Goal: Information Seeking & Learning: Learn about a topic

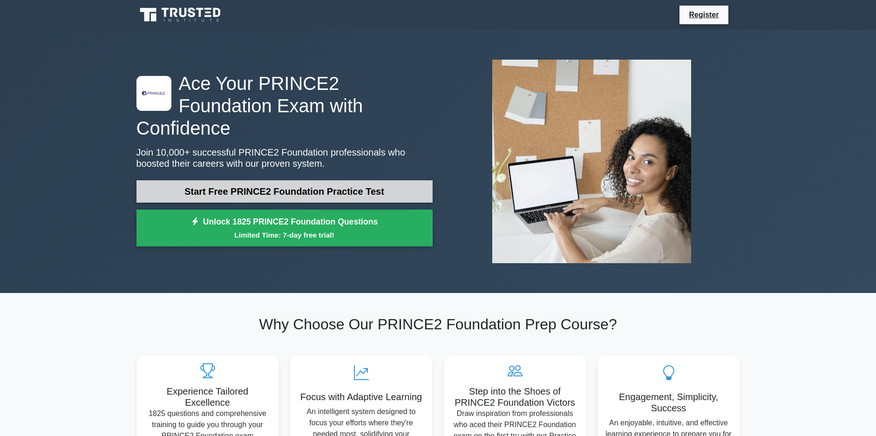
click at [377, 185] on link "Start Free PRINCE2 Foundation Practice Test" at bounding box center [284, 191] width 296 height 22
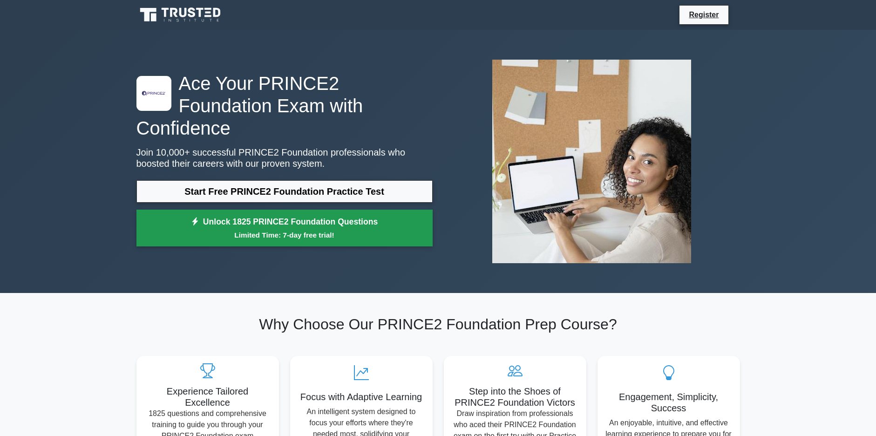
click at [341, 210] on link "Unlock 1825 PRINCE2 Foundation Questions Limited Time: 7-day free trial!" at bounding box center [284, 228] width 296 height 37
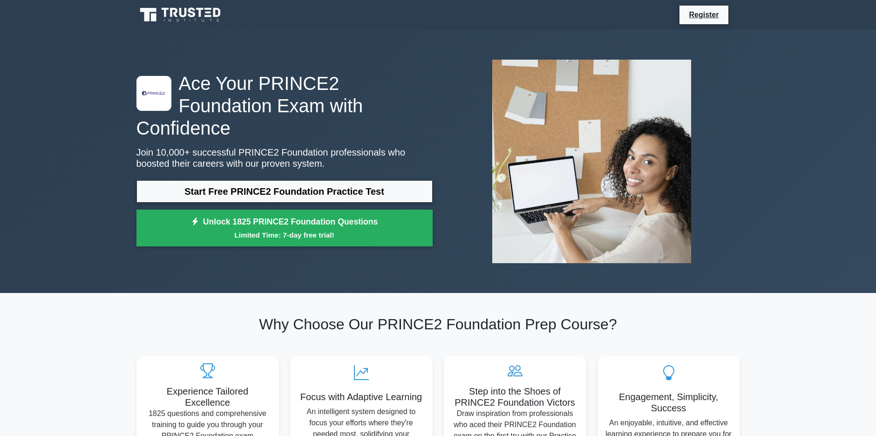
drag, startPoint x: 858, startPoint y: 0, endPoint x: 603, endPoint y: 42, distance: 258.7
click at [603, 42] on div ".st0{fill-rule:evenodd;clip-rule:evenodd;fill:#000041;} .st1{fill-rule:evenodd;…" at bounding box center [438, 161] width 615 height 263
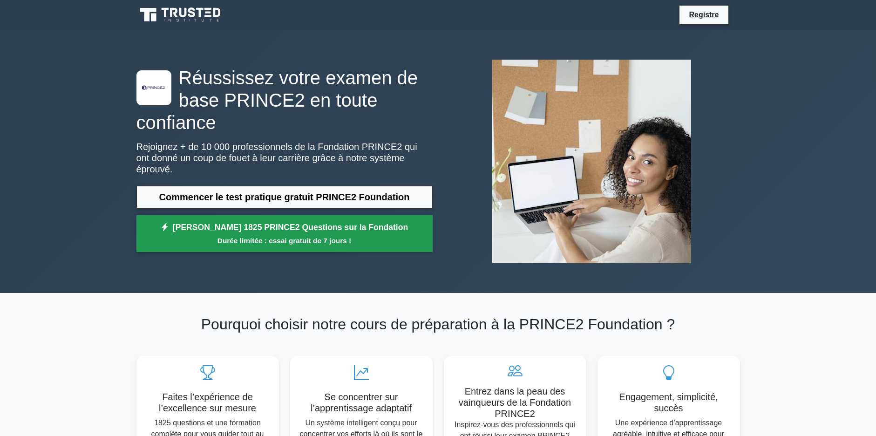
click at [357, 236] on small "Durée limitée : essai gratuit de 7 jours !" at bounding box center [284, 240] width 273 height 11
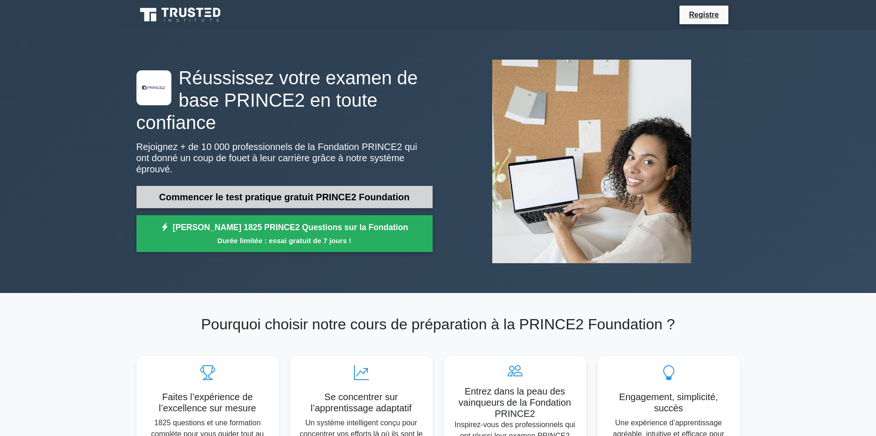
click at [338, 190] on link "Commencer le test pratique gratuit PRINCE2 Foundation" at bounding box center [284, 197] width 296 height 22
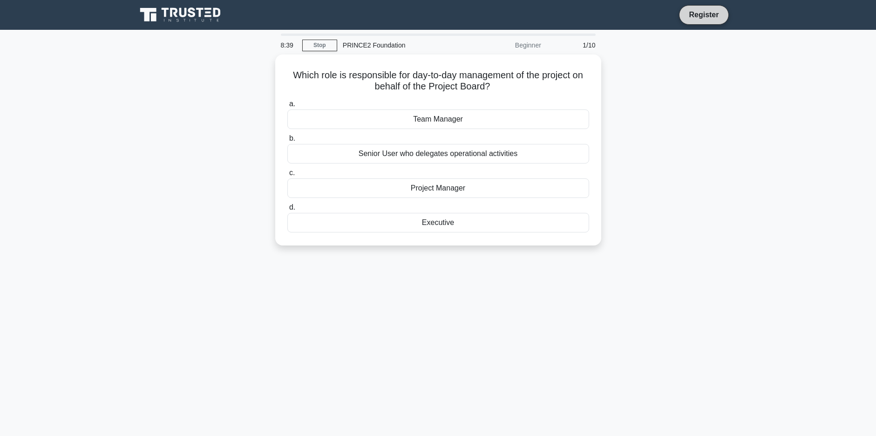
click at [701, 12] on link "Register" at bounding box center [703, 15] width 41 height 12
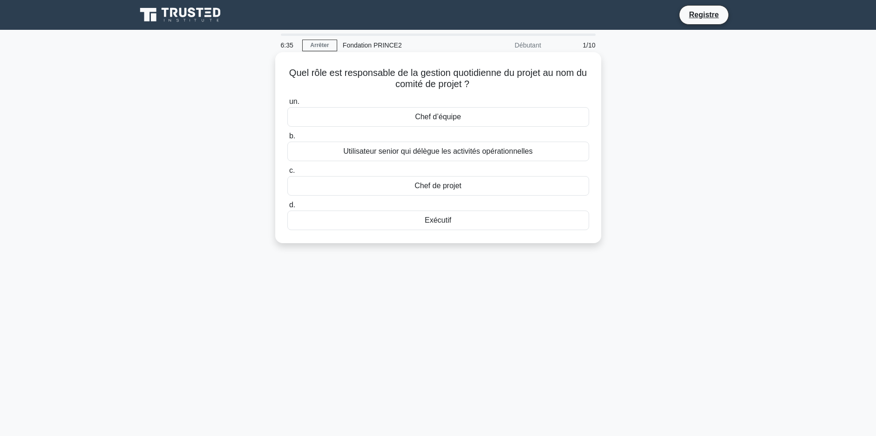
click at [432, 185] on div "Chef de projet" at bounding box center [438, 186] width 302 height 20
click at [287, 174] on input "c. Chef de projet" at bounding box center [287, 171] width 0 height 6
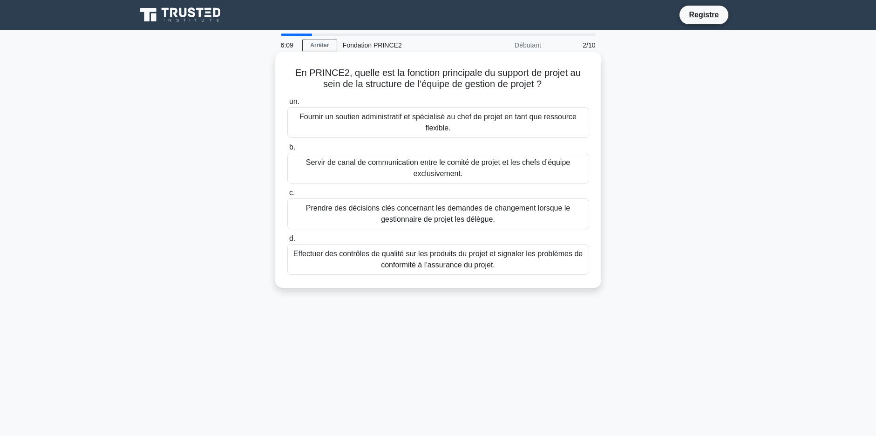
click at [514, 121] on div "Fournir un soutien administratif et spécialisé au chef de projet en tant que re…" at bounding box center [438, 122] width 302 height 31
click at [287, 105] on input "un. Fournir un soutien administratif et spécialisé au chef de projet en tant qu…" at bounding box center [287, 102] width 0 height 6
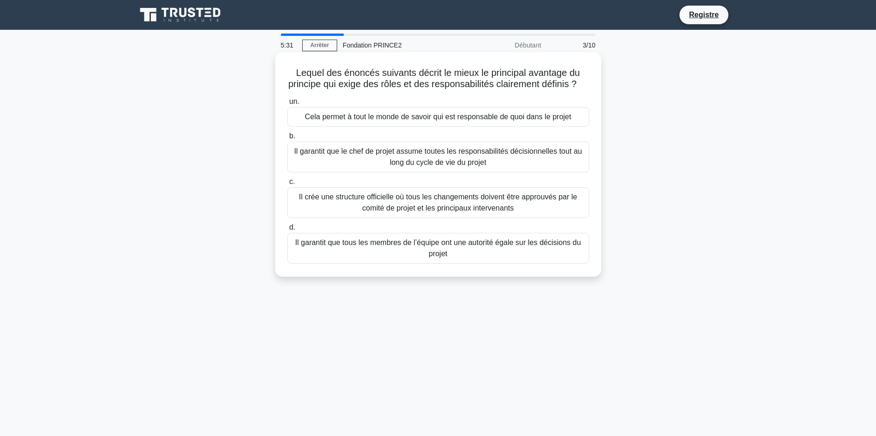
click at [526, 126] on div "Cela permet à tout le monde de savoir qui est responsable de quoi dans le projet" at bounding box center [438, 117] width 302 height 20
click at [287, 105] on input "un. Cela permet à tout le monde de savoir qui est responsable de quoi dans le p…" at bounding box center [287, 102] width 0 height 6
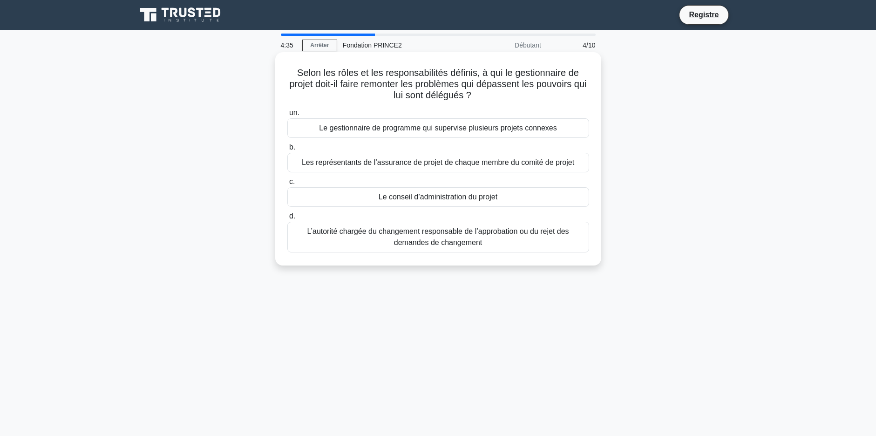
click at [521, 200] on div "Le conseil d’administration du projet" at bounding box center [438, 197] width 302 height 20
click at [287, 185] on input "c. Le conseil d’administration du projet" at bounding box center [287, 182] width 0 height 6
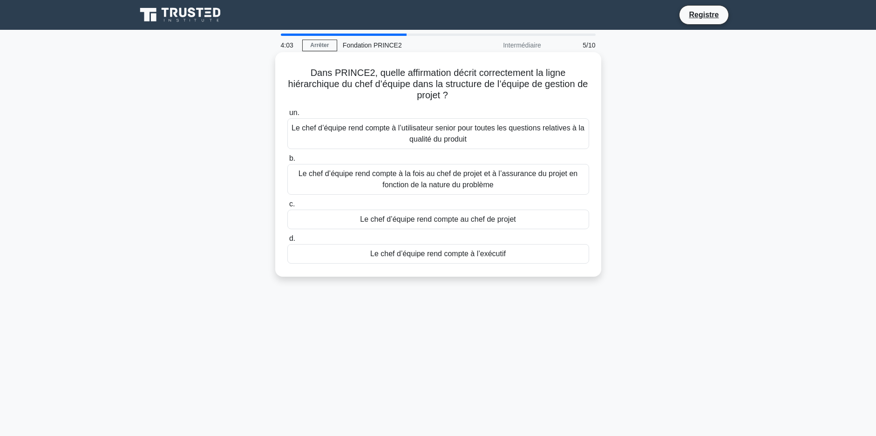
click at [516, 220] on div "Le chef d’équipe rend compte au chef de projet" at bounding box center [438, 220] width 302 height 20
click at [287, 207] on input "c. Le chef d’équipe rend compte au chef de projet" at bounding box center [287, 204] width 0 height 6
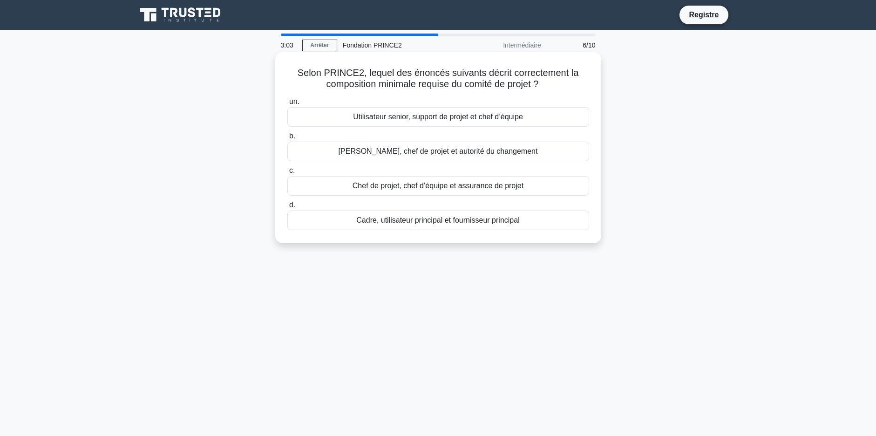
click at [488, 224] on div "Cadre, utilisateur principal et fournisseur principal" at bounding box center [438, 221] width 302 height 20
click at [287, 208] on input "d. Cadre, utilisateur principal et fournisseur principal" at bounding box center [287, 205] width 0 height 6
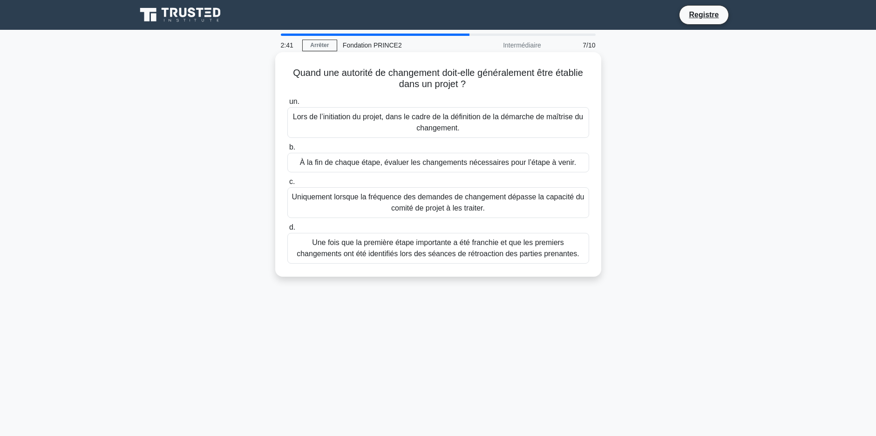
click at [464, 203] on div "Uniquement lorsque la fréquence des demandes de changement dépasse la capacité …" at bounding box center [438, 202] width 302 height 31
click at [287, 185] on input "c. Uniquement lorsque la fréquence des demandes de changement dépasse la capaci…" at bounding box center [287, 182] width 0 height 6
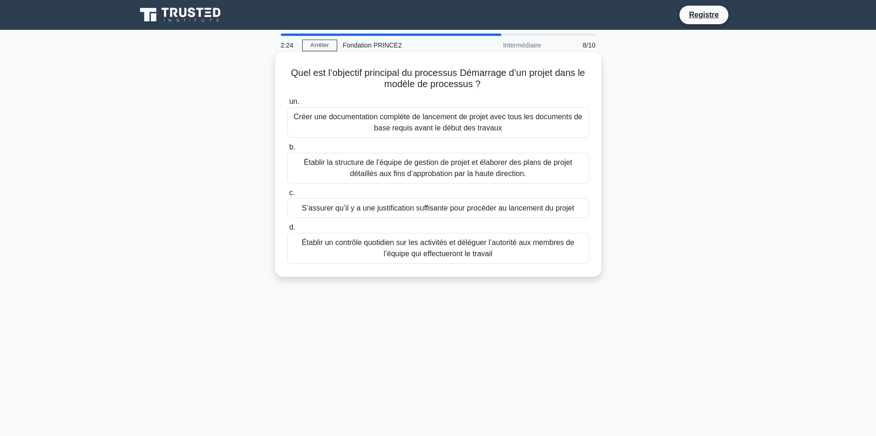
click at [472, 212] on div "S’assurer qu’il y a une justification suffisante pour procéder au lancement du …" at bounding box center [438, 208] width 302 height 20
click at [287, 196] on input "c. S’assurer qu’il y a une justification suffisante pour procéder au lancement …" at bounding box center [287, 193] width 0 height 6
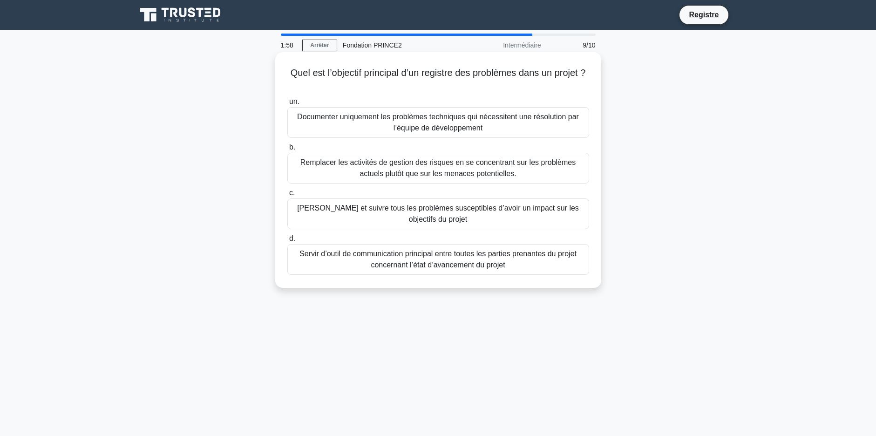
click at [490, 211] on div "Saisir et suivre tous les problèmes susceptibles d’avoir un impact sur les obje…" at bounding box center [438, 213] width 302 height 31
click at [287, 196] on input "c. Saisir et suivre tous les problèmes susceptibles d’avoir un impact sur les o…" at bounding box center [287, 193] width 0 height 6
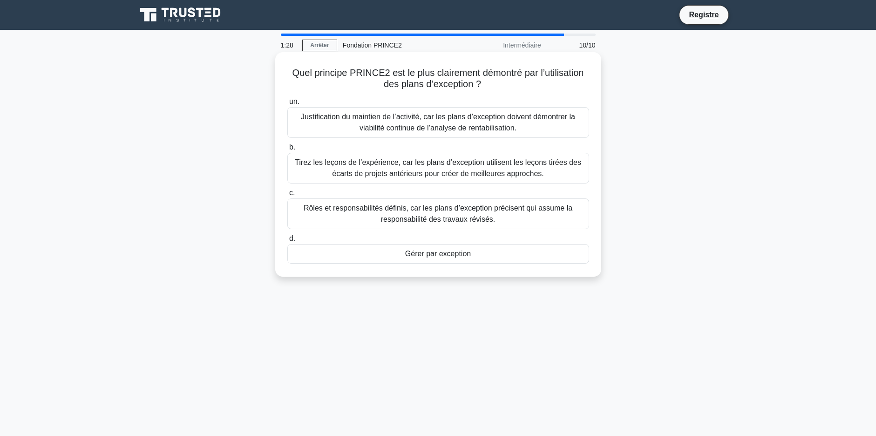
click at [449, 255] on div "Gérer par exception" at bounding box center [438, 254] width 302 height 20
click at [287, 242] on input "d. Gérer par exception" at bounding box center [287, 239] width 0 height 6
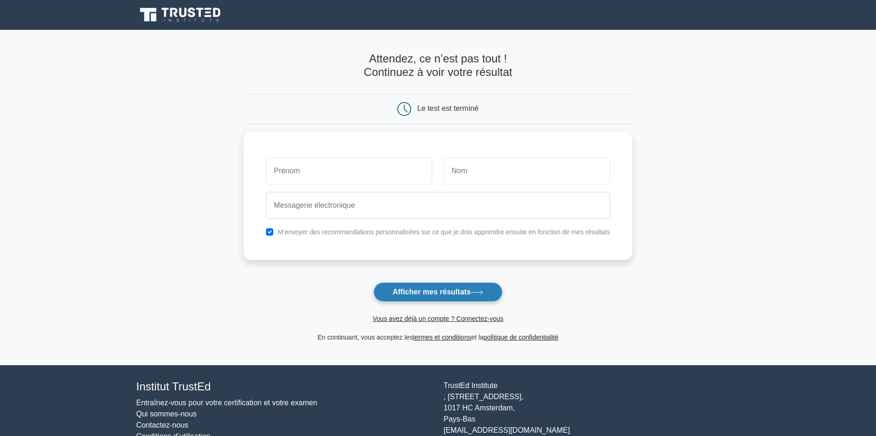
click at [467, 287] on button "Afficher mes résultats" at bounding box center [438, 292] width 129 height 20
click at [359, 160] on input "text" at bounding box center [349, 168] width 167 height 27
type input "[PERSON_NAME]"
type input "OUEDRAOGO"
click at [449, 291] on font "Afficher mes résultats" at bounding box center [432, 292] width 78 height 8
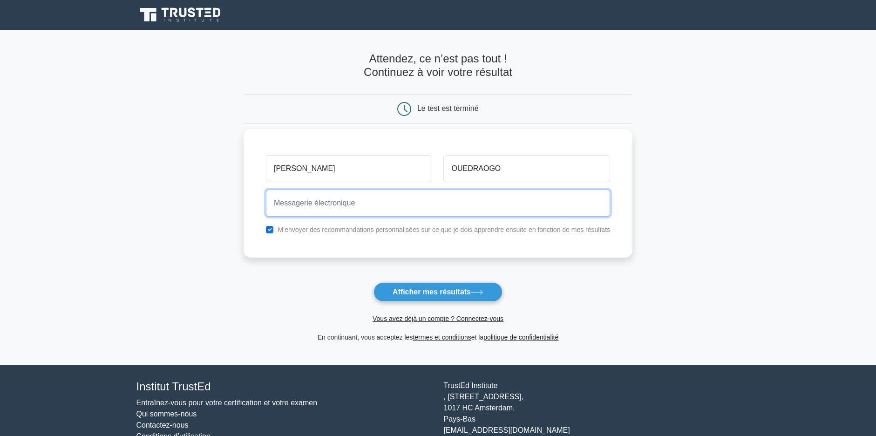
click at [381, 203] on input "email" at bounding box center [438, 203] width 344 height 27
type input "L"
type input "l"
type input "lamineouedy@securite.gov.bf"
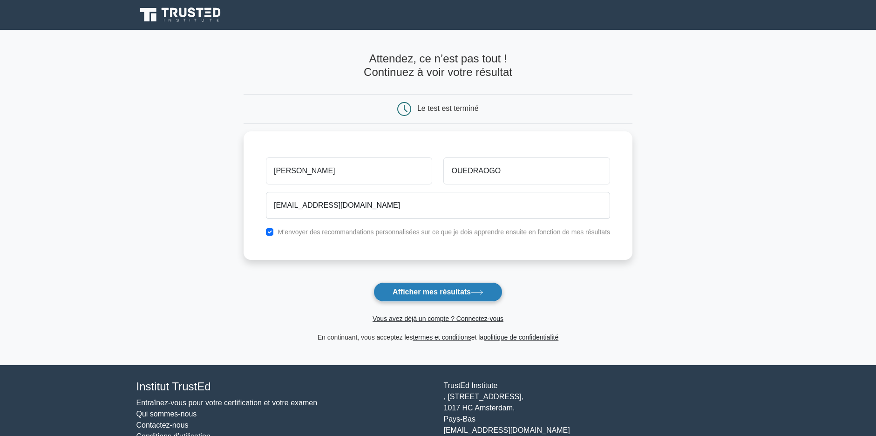
click at [449, 288] on font "Afficher mes résultats" at bounding box center [432, 292] width 78 height 8
click at [478, 291] on form "Attendez, ce n’est pas tout ! Continuez à voir votre résultat Le test est termi…" at bounding box center [438, 197] width 389 height 291
click at [410, 291] on form "Attendez, ce n’est pas tout ! Continuez à voir votre résultat Le test est termi…" at bounding box center [438, 197] width 389 height 291
click at [426, 296] on form "Attendez, ce n’est pas tout ! Continuez à voir votre résultat Le test est termi…" at bounding box center [438, 197] width 389 height 291
click at [429, 294] on form "Attendez, ce n’est pas tout ! Continuez à voir votre résultat Le test est termi…" at bounding box center [438, 197] width 389 height 291
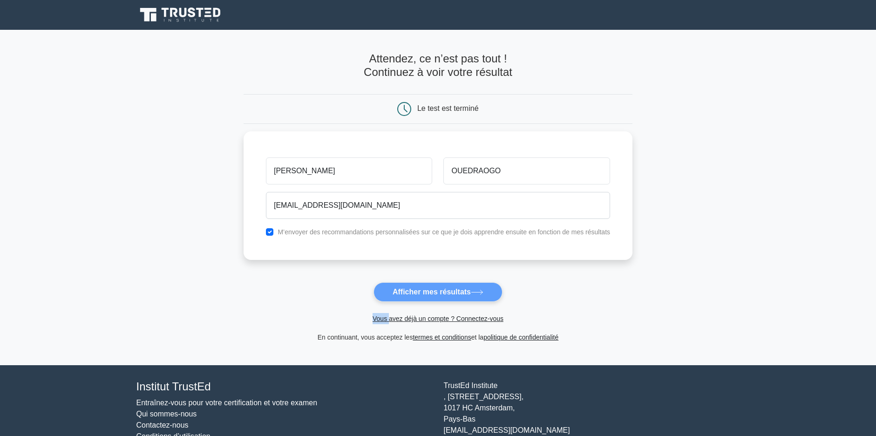
click at [429, 294] on form "Attendez, ce n’est pas tout ! Continuez à voir votre résultat Le test est termi…" at bounding box center [438, 197] width 389 height 291
drag, startPoint x: 429, startPoint y: 294, endPoint x: 524, endPoint y: 281, distance: 95.0
click at [524, 281] on form "Attendez, ce n’est pas tout ! Continuez à voir votre résultat Le test est termi…" at bounding box center [438, 197] width 389 height 291
click at [447, 292] on form "Attendez, ce n’est pas tout ! Continuez à voir votre résultat Le test est termi…" at bounding box center [438, 197] width 389 height 291
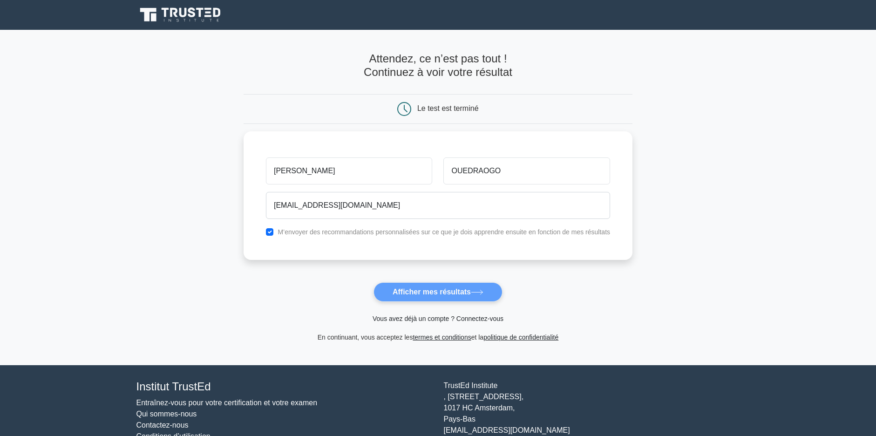
click at [490, 319] on link "Vous avez déjà un compte ? Connectez-vous" at bounding box center [438, 318] width 131 height 7
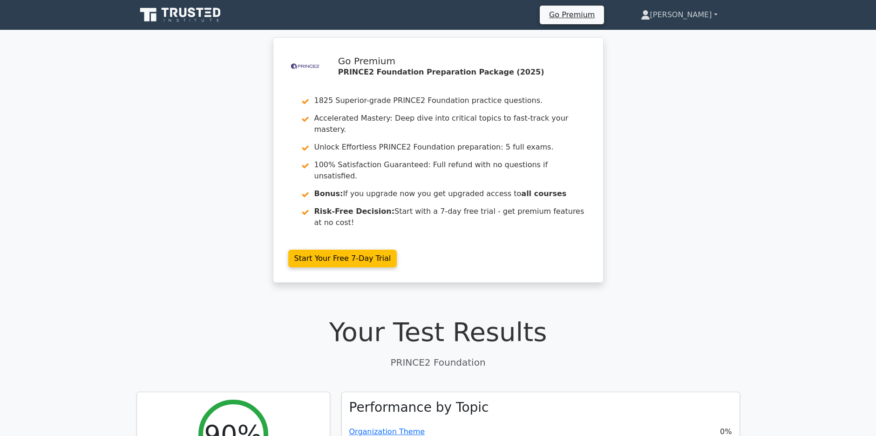
click at [718, 14] on link "[PERSON_NAME]" at bounding box center [680, 15] width 122 height 19
click at [667, 35] on link "Profile" at bounding box center [656, 36] width 74 height 15
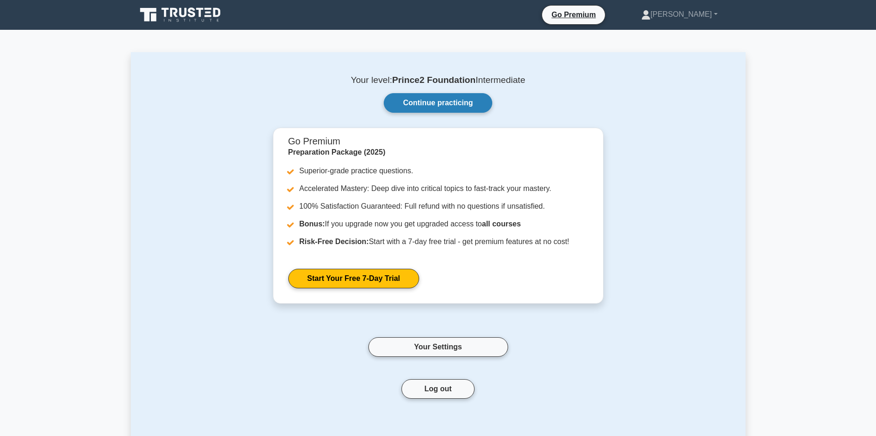
click at [424, 109] on link "Continue practicing" at bounding box center [438, 103] width 108 height 20
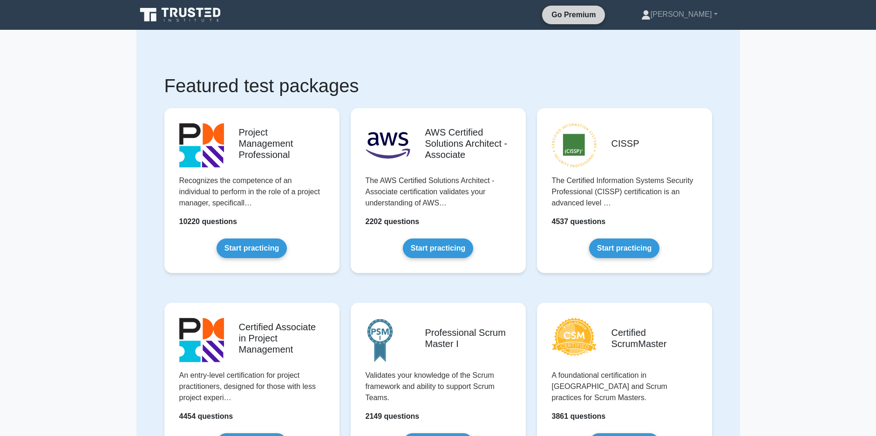
click at [558, 15] on link "Go Premium" at bounding box center [573, 15] width 55 height 12
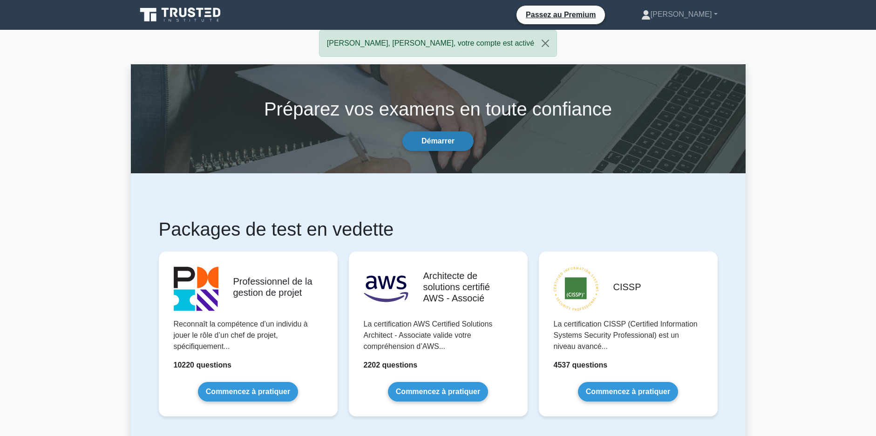
click at [439, 138] on link "Démarrer" at bounding box center [437, 141] width 71 height 20
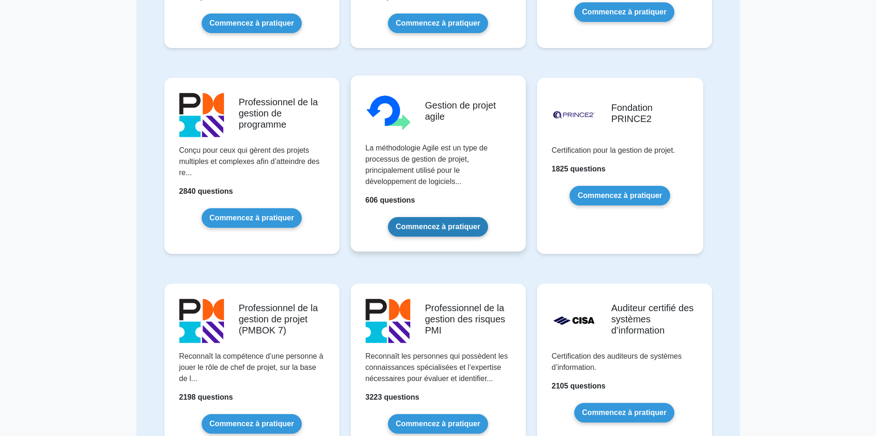
scroll to position [419, 0]
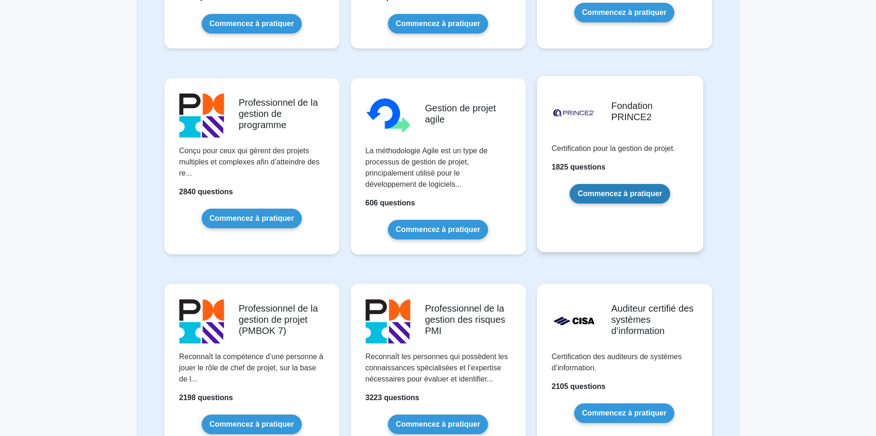
click at [606, 198] on link "Commencez à pratiquer" at bounding box center [620, 194] width 100 height 20
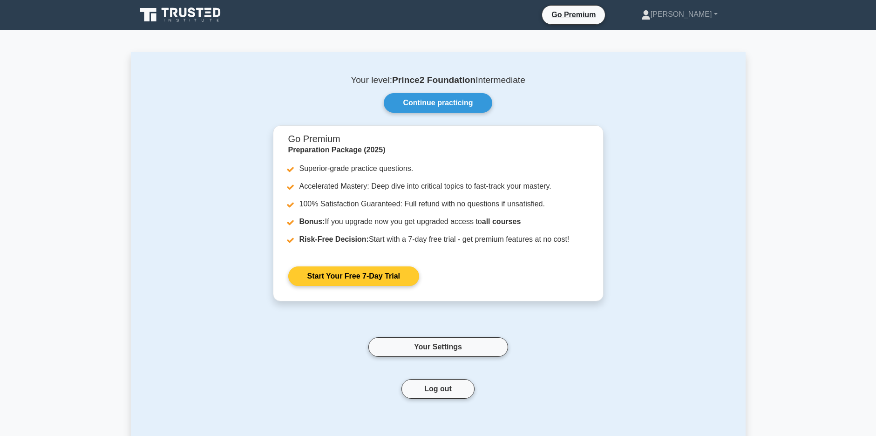
click at [398, 279] on link "Start Your Free 7-Day Trial" at bounding box center [353, 276] width 131 height 20
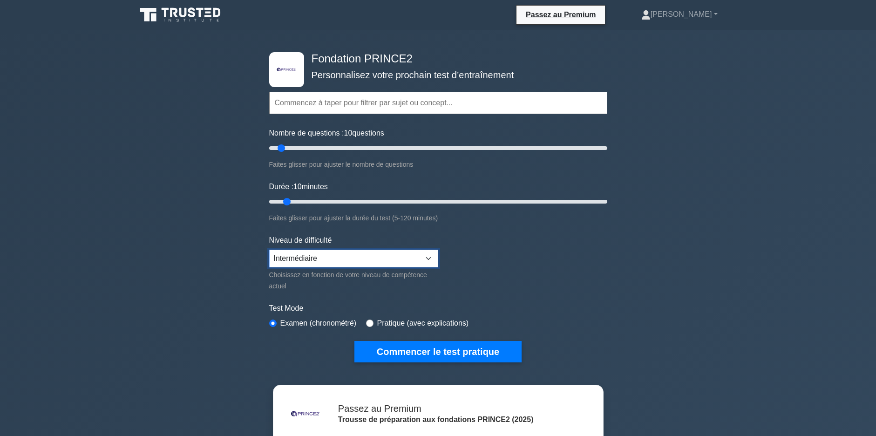
click at [426, 260] on select "Débutant Intermédiaire Expert" at bounding box center [353, 259] width 169 height 18
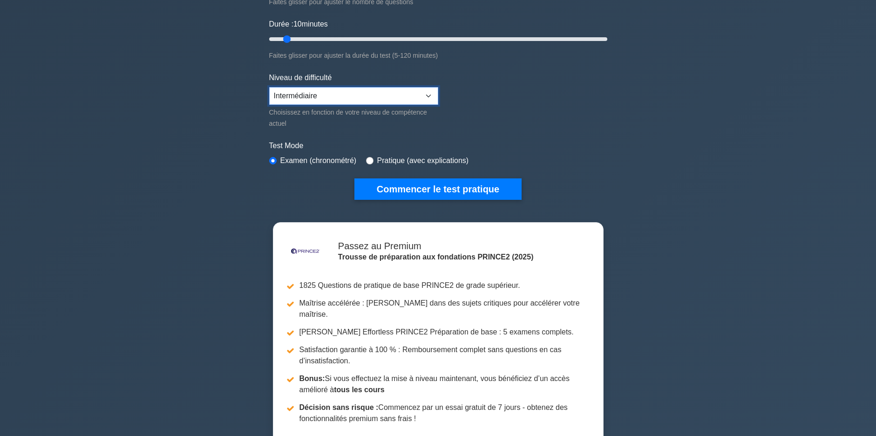
scroll to position [186, 0]
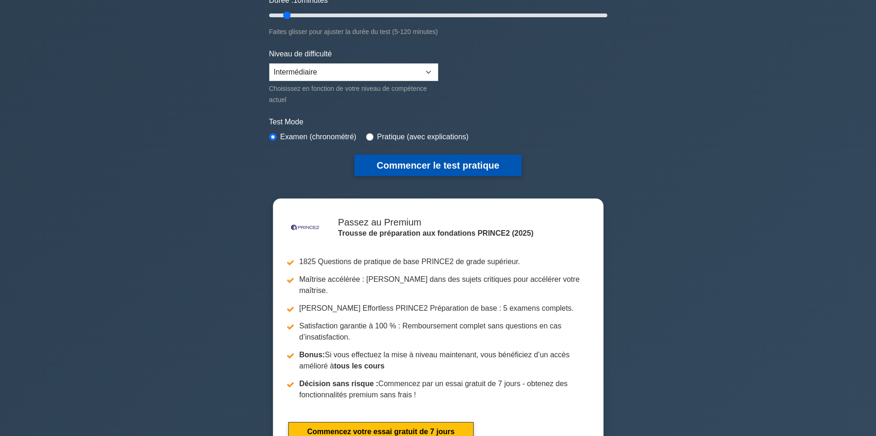
click at [470, 158] on button "Commencer le test pratique" at bounding box center [437, 165] width 167 height 21
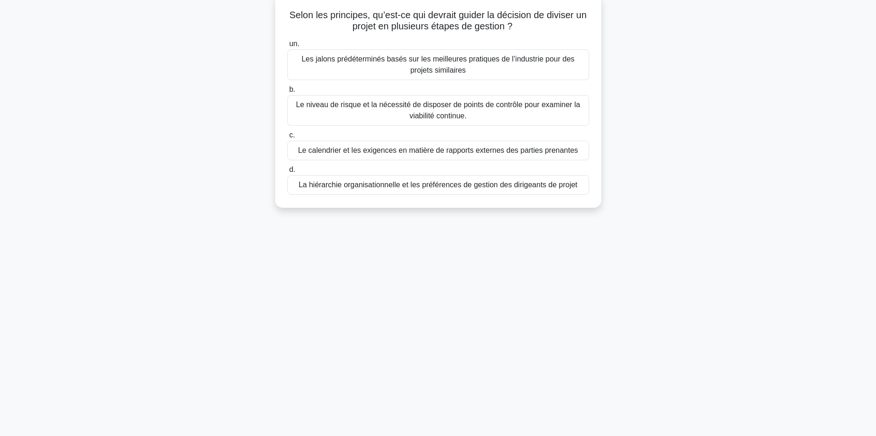
scroll to position [67, 0]
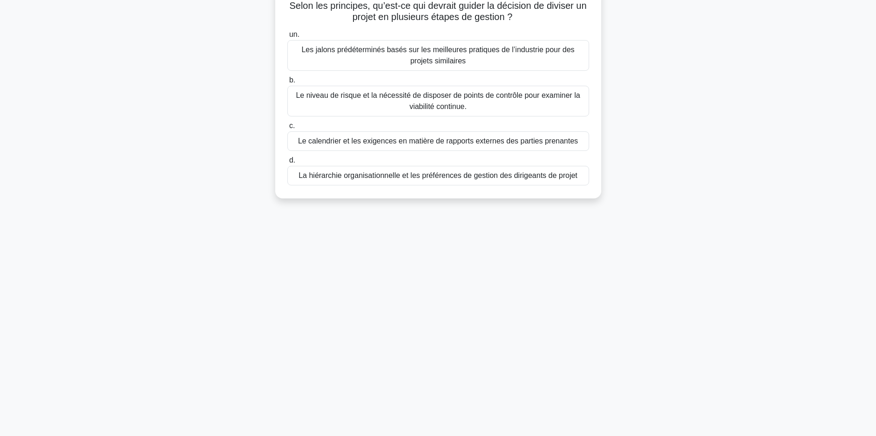
click at [498, 109] on div "Le niveau de risque et la nécessité de disposer de points de contrôle pour exam…" at bounding box center [438, 101] width 302 height 31
click at [287, 83] on input "b. Le niveau de risque et la nécessité de disposer de points de contrôle pour e…" at bounding box center [287, 80] width 0 height 6
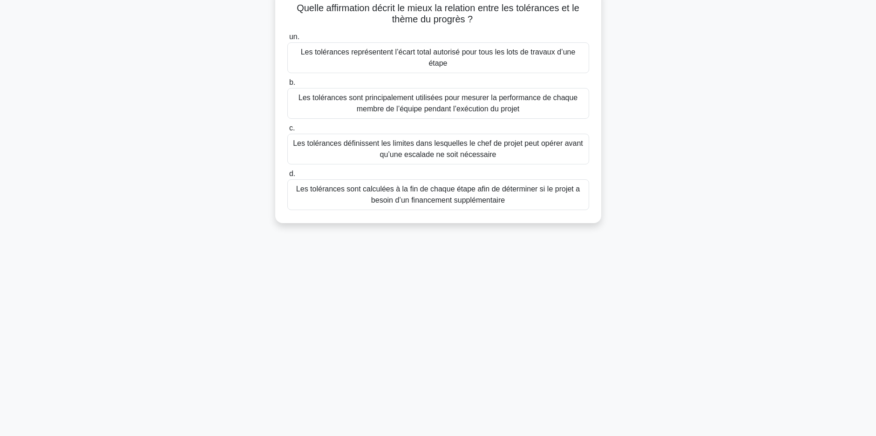
scroll to position [0, 0]
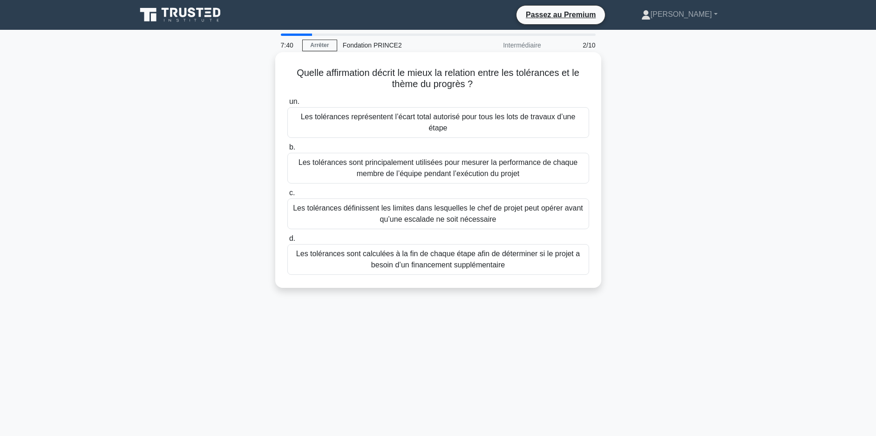
click at [396, 203] on div "Les tolérances définissent les limites dans lesquelles le chef de projet peut o…" at bounding box center [438, 213] width 302 height 31
click at [287, 196] on input "c. Les tolérances définissent les limites dans lesquelles le chef de projet peu…" at bounding box center [287, 193] width 0 height 6
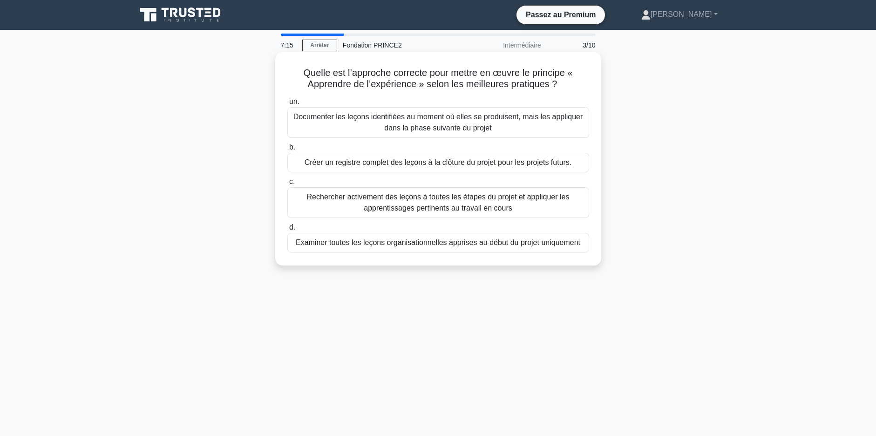
click at [474, 164] on div "Créer un registre complet des leçons à la clôture du projet pour les projets fu…" at bounding box center [438, 163] width 302 height 20
click at [287, 150] on input "b. Créer un registre complet des leçons à la clôture du projet pour les projets…" at bounding box center [287, 147] width 0 height 6
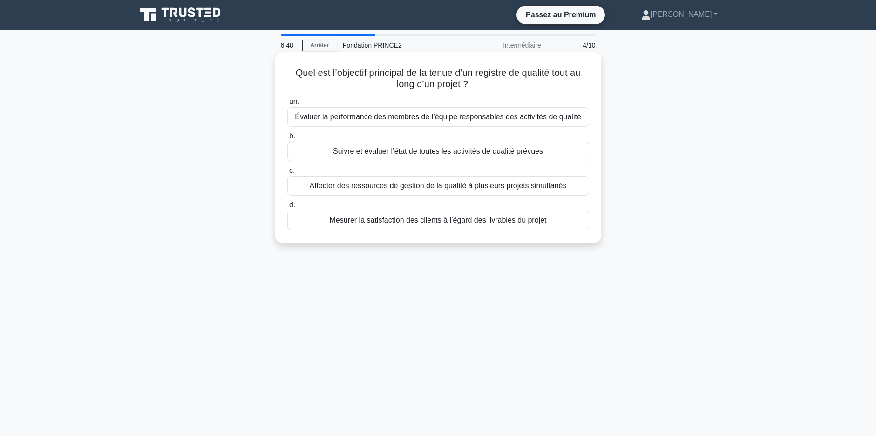
click at [544, 157] on div "Suivre et évaluer l’état de toutes les activités de qualité prévues" at bounding box center [438, 152] width 302 height 20
click at [287, 139] on input "b. Suivre et évaluer l’état de toutes les activités de qualité prévues" at bounding box center [287, 136] width 0 height 6
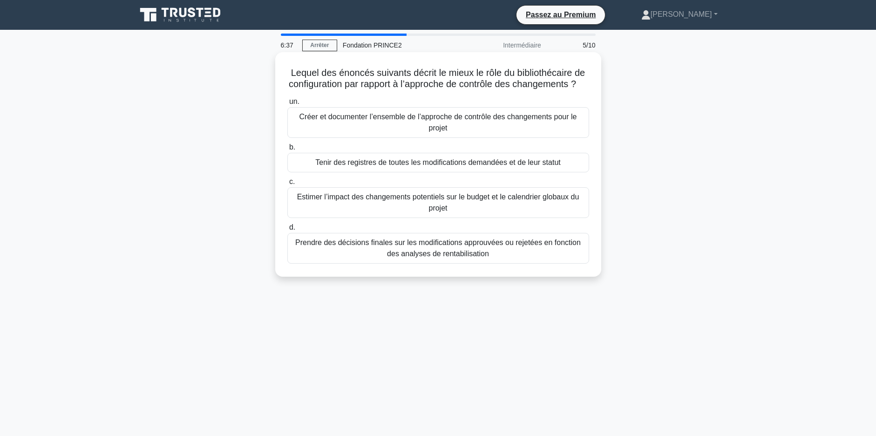
click at [526, 138] on div "Créer et documenter l’ensemble de l’approche de contrôle des changements pour l…" at bounding box center [438, 122] width 302 height 31
click at [287, 105] on input "un. Créer et documenter l’ensemble de l’approche de contrôle des changements po…" at bounding box center [287, 102] width 0 height 6
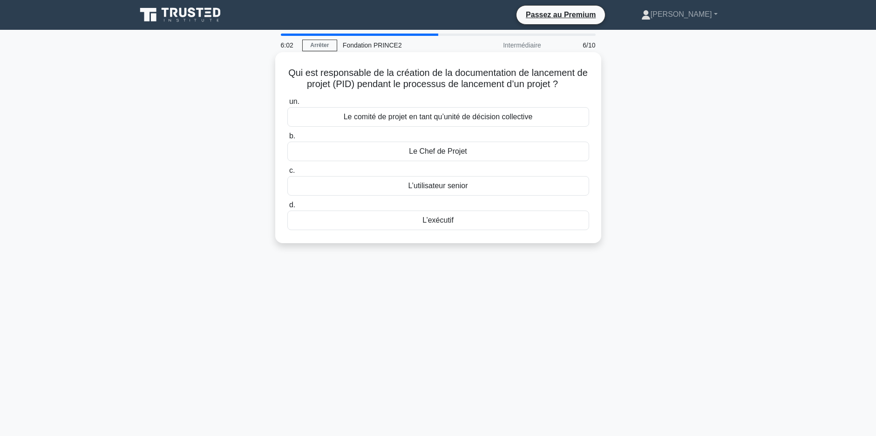
click at [514, 224] on div "L’exécutif" at bounding box center [438, 221] width 302 height 20
click at [287, 208] on input "d. L’exécutif" at bounding box center [287, 205] width 0 height 6
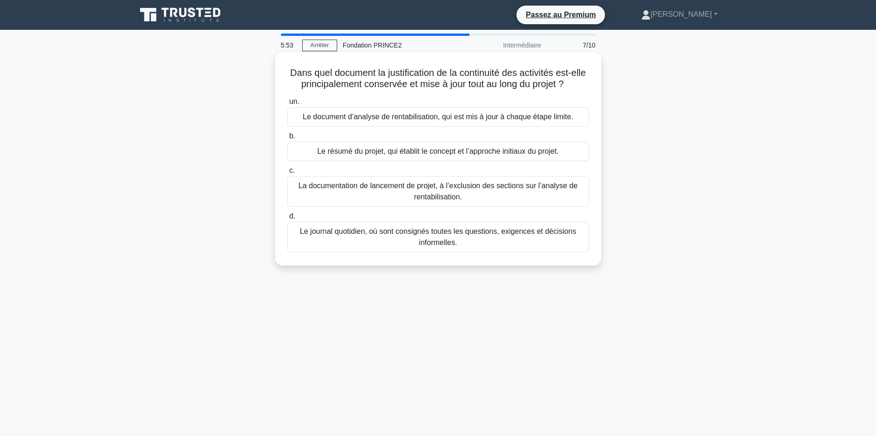
click at [523, 236] on div "Le journal quotidien, où sont consignés toutes les questions, exigences et déci…" at bounding box center [438, 237] width 302 height 31
click at [287, 219] on input "d. Le journal quotidien, où sont consignés toutes les questions, exigences et d…" at bounding box center [287, 216] width 0 height 6
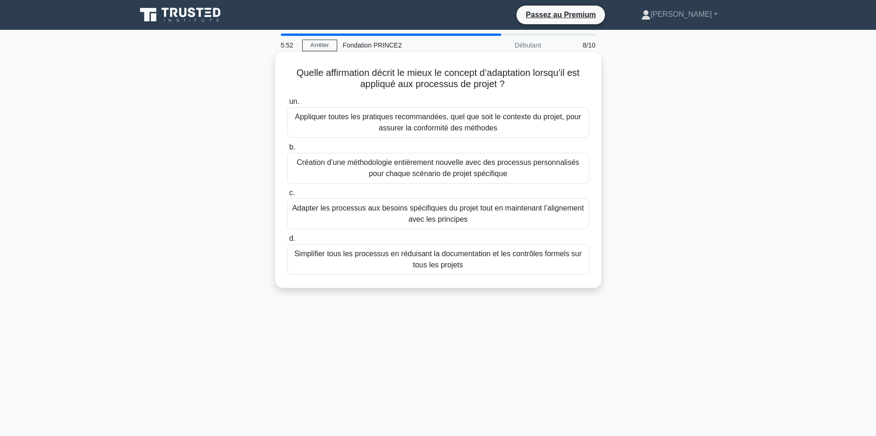
click at [525, 221] on div "Adapter les processus aux besoins spécifiques du projet tout en maintenant l’al…" at bounding box center [438, 213] width 302 height 31
click at [287, 196] on input "c. Adapter les processus aux besoins spécifiques du projet tout en maintenant l…" at bounding box center [287, 193] width 0 height 6
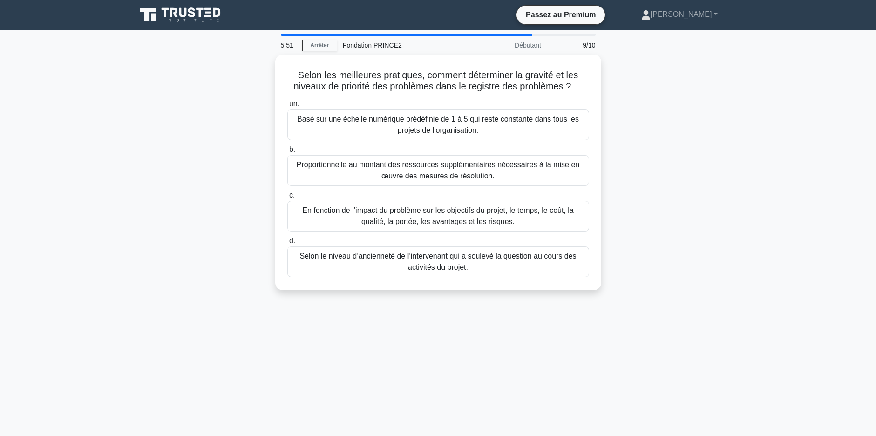
click at [525, 221] on div "En fonction de l’impact du problème sur les objectifs du projet, le temps, le c…" at bounding box center [438, 216] width 302 height 31
click at [287, 198] on input "c. En fonction de l’impact du problème sur les objectifs du projet, le temps, l…" at bounding box center [287, 195] width 0 height 6
click at [525, 221] on div "Fournir une piste d’audit de toutes les décisions du projet à des fins de confo…" at bounding box center [438, 216] width 302 height 31
click at [287, 198] on input "c. Fournir une piste d’audit de toutes les décisions du projet à des fins de co…" at bounding box center [287, 195] width 0 height 6
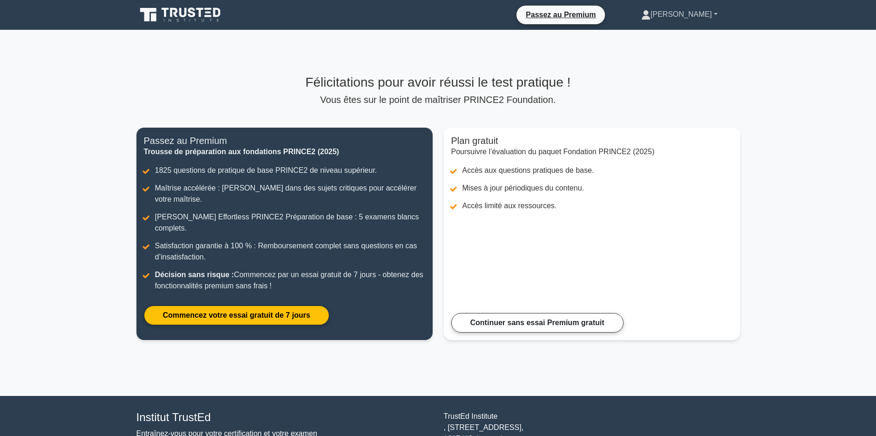
click at [707, 15] on font "[PERSON_NAME]" at bounding box center [681, 14] width 61 height 8
click at [648, 54] on link "Paramètres" at bounding box center [656, 51] width 74 height 15
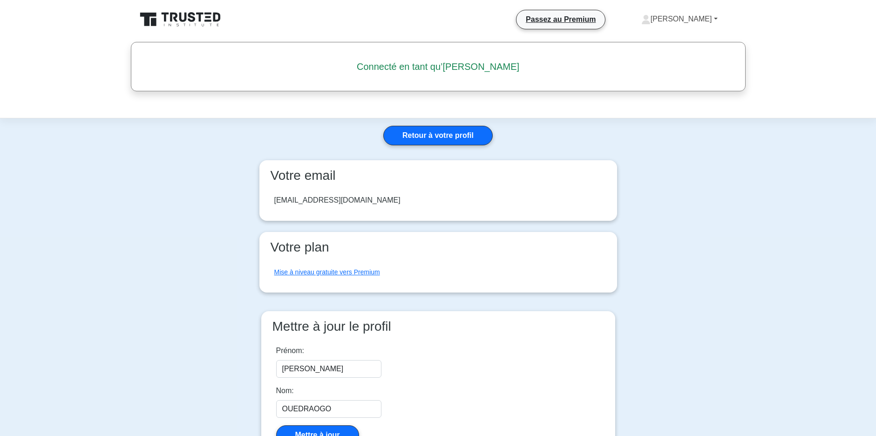
click at [716, 18] on link "[PERSON_NAME]" at bounding box center [679, 19] width 121 height 19
click at [658, 41] on link "Profil" at bounding box center [656, 41] width 74 height 15
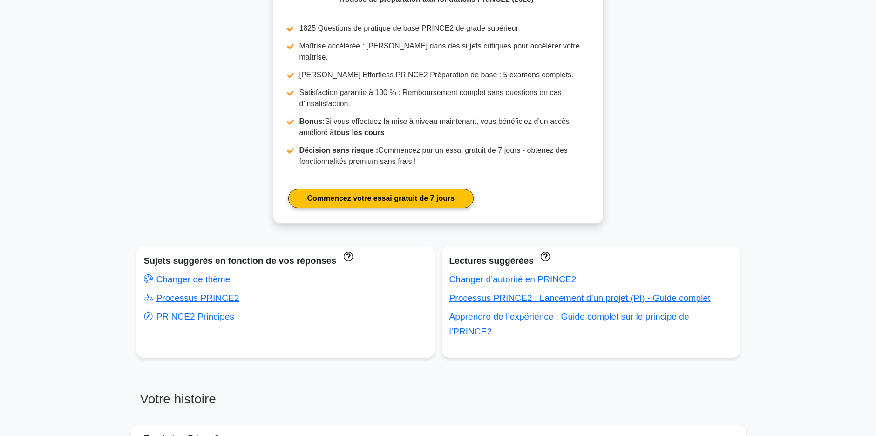
scroll to position [512, 0]
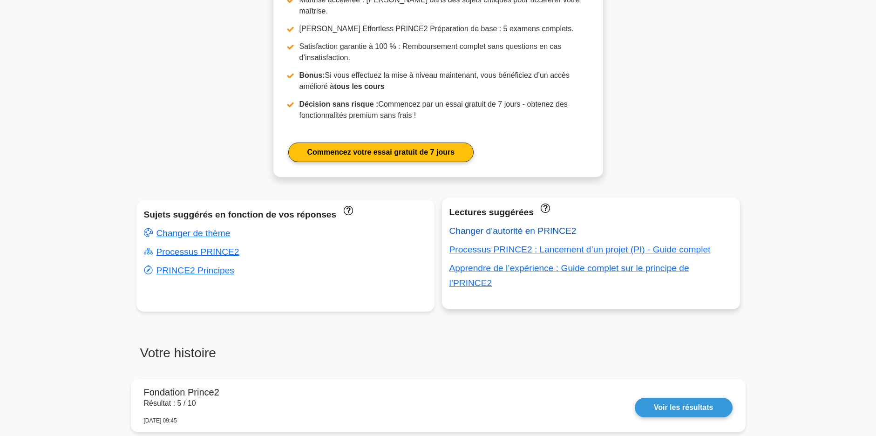
click at [539, 226] on link "Changer d’autorité en PRINCE2" at bounding box center [512, 231] width 127 height 10
